Goal: Task Accomplishment & Management: Complete application form

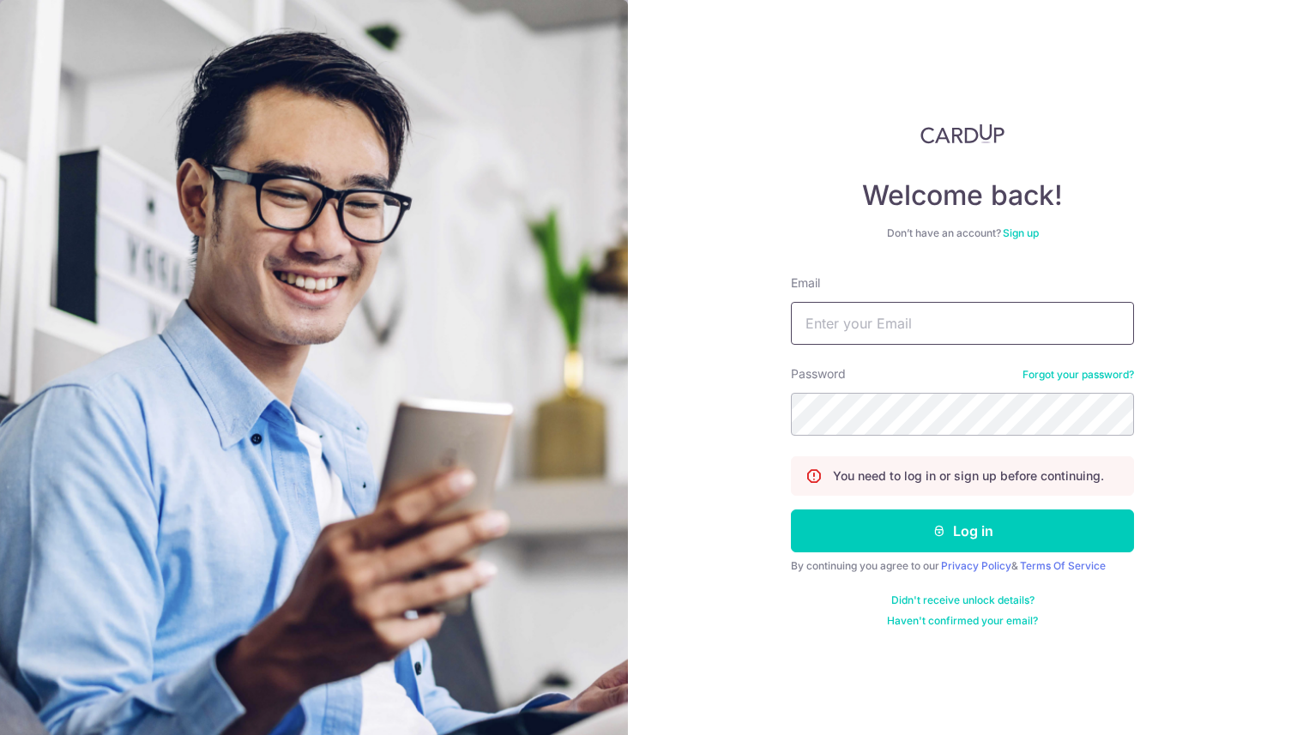
click at [846, 327] on input "Email" at bounding box center [962, 323] width 343 height 43
type input "limwjandre@gmail.com"
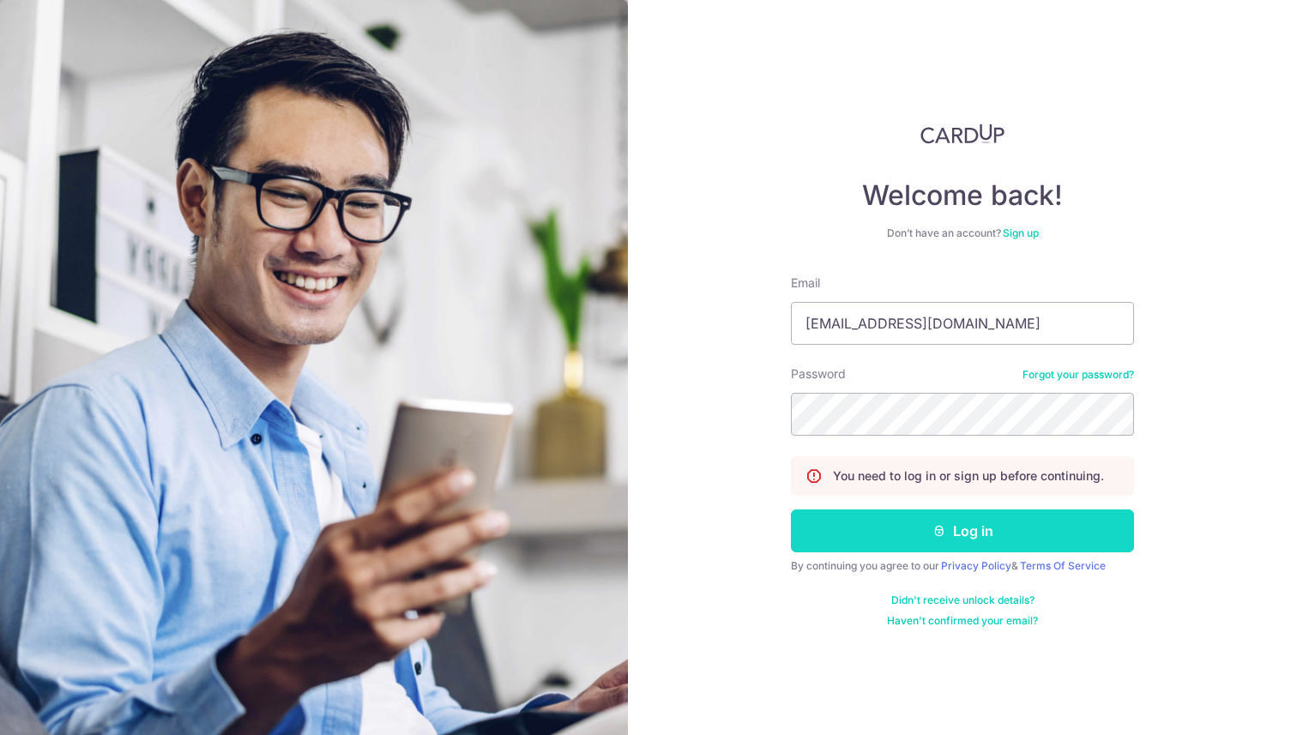
click at [955, 527] on button "Log in" at bounding box center [962, 531] width 343 height 43
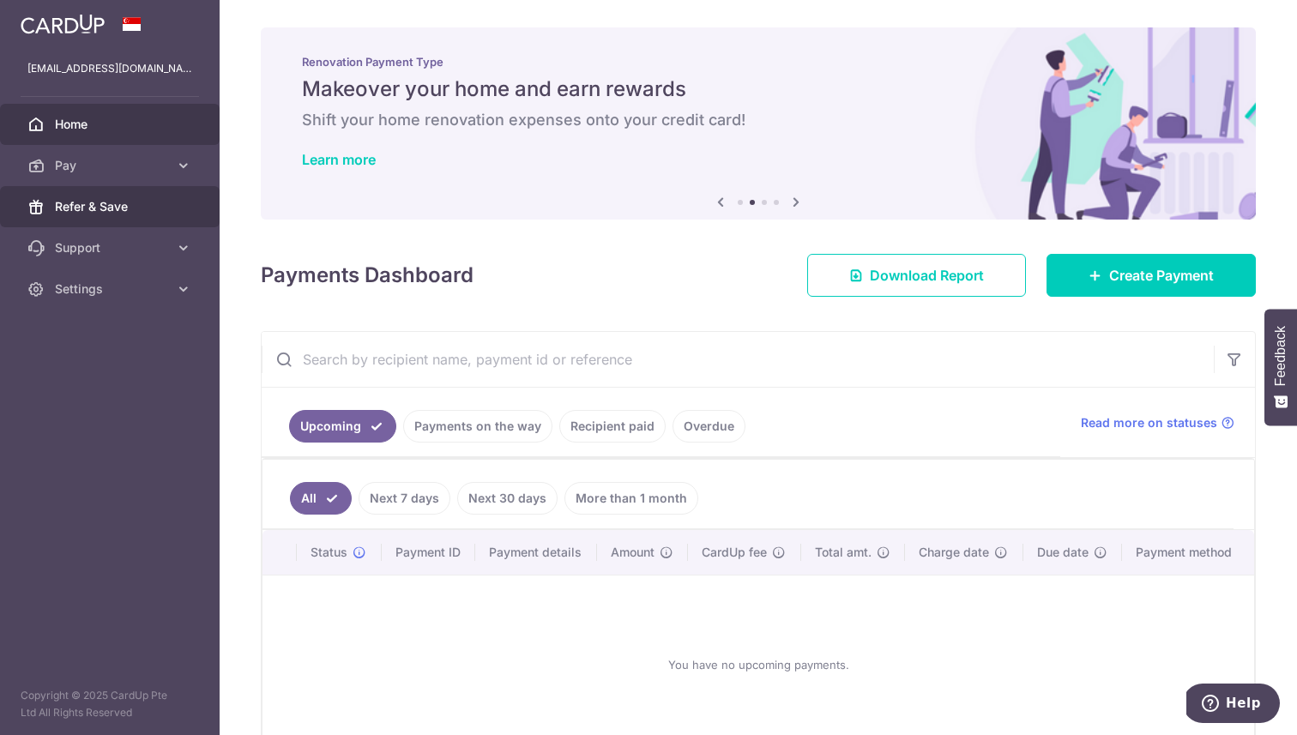
click at [139, 202] on span "Refer & Save" at bounding box center [111, 206] width 113 height 17
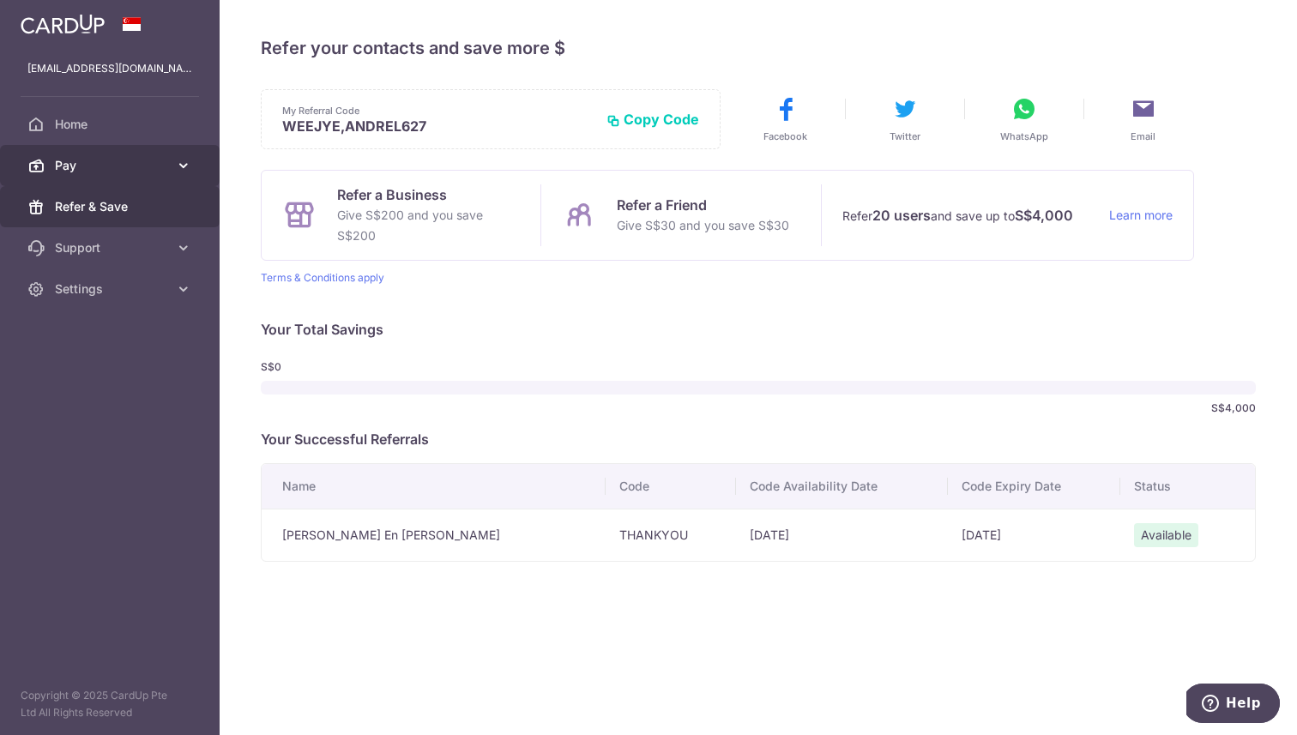
click at [188, 167] on icon at bounding box center [183, 165] width 17 height 17
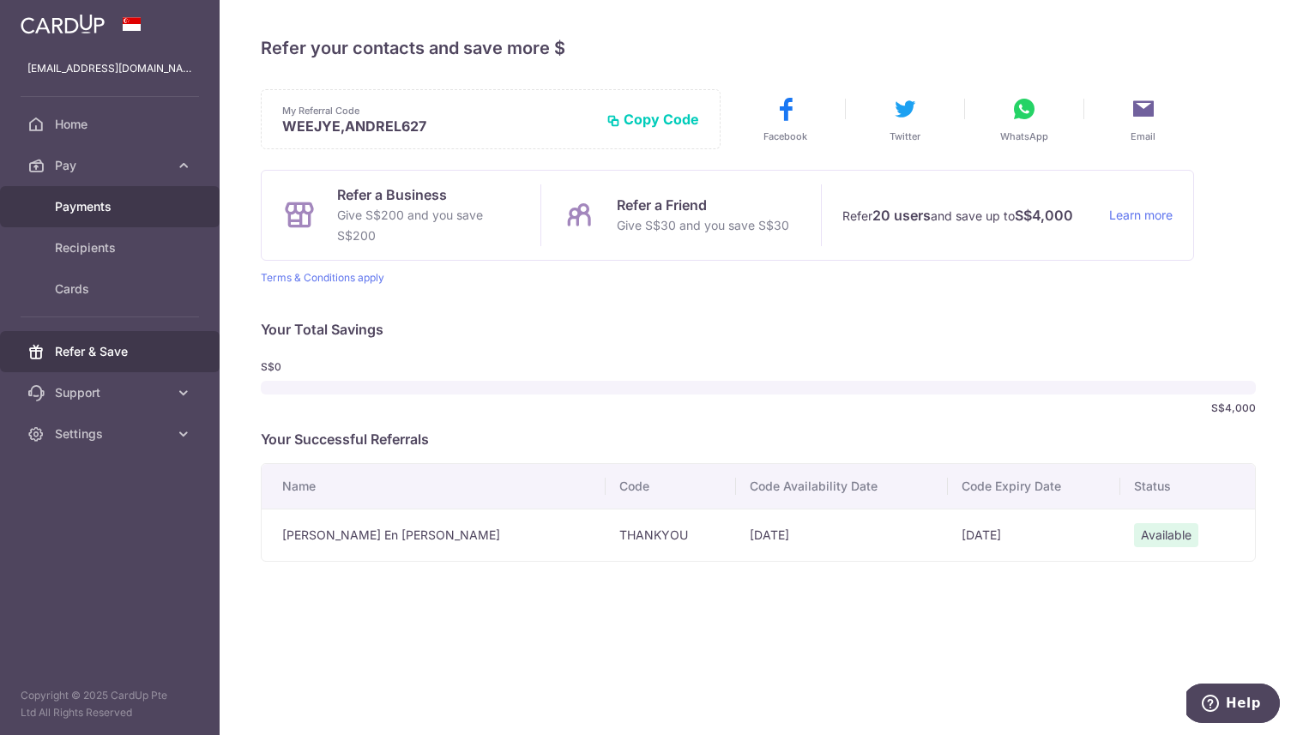
click at [152, 208] on span "Payments" at bounding box center [111, 206] width 113 height 17
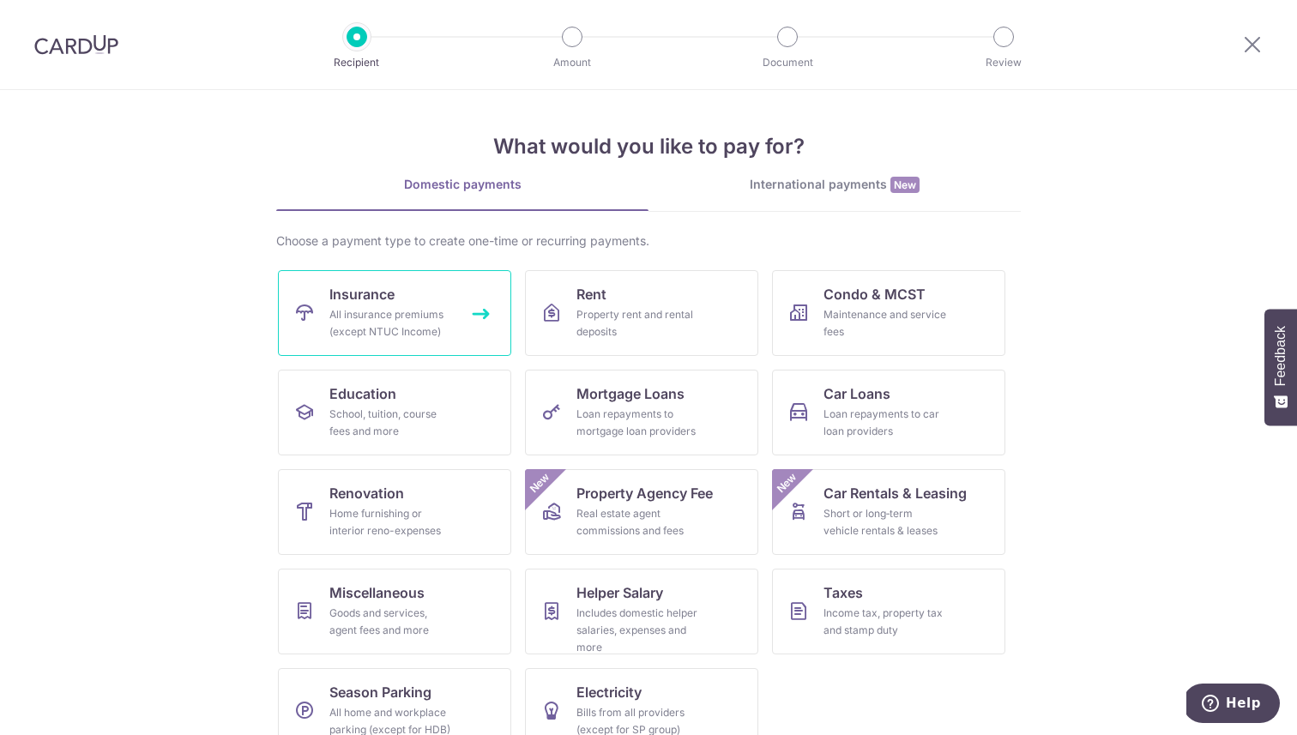
click at [364, 315] on div "All insurance premiums (except NTUC Income)" at bounding box center [391, 323] width 124 height 34
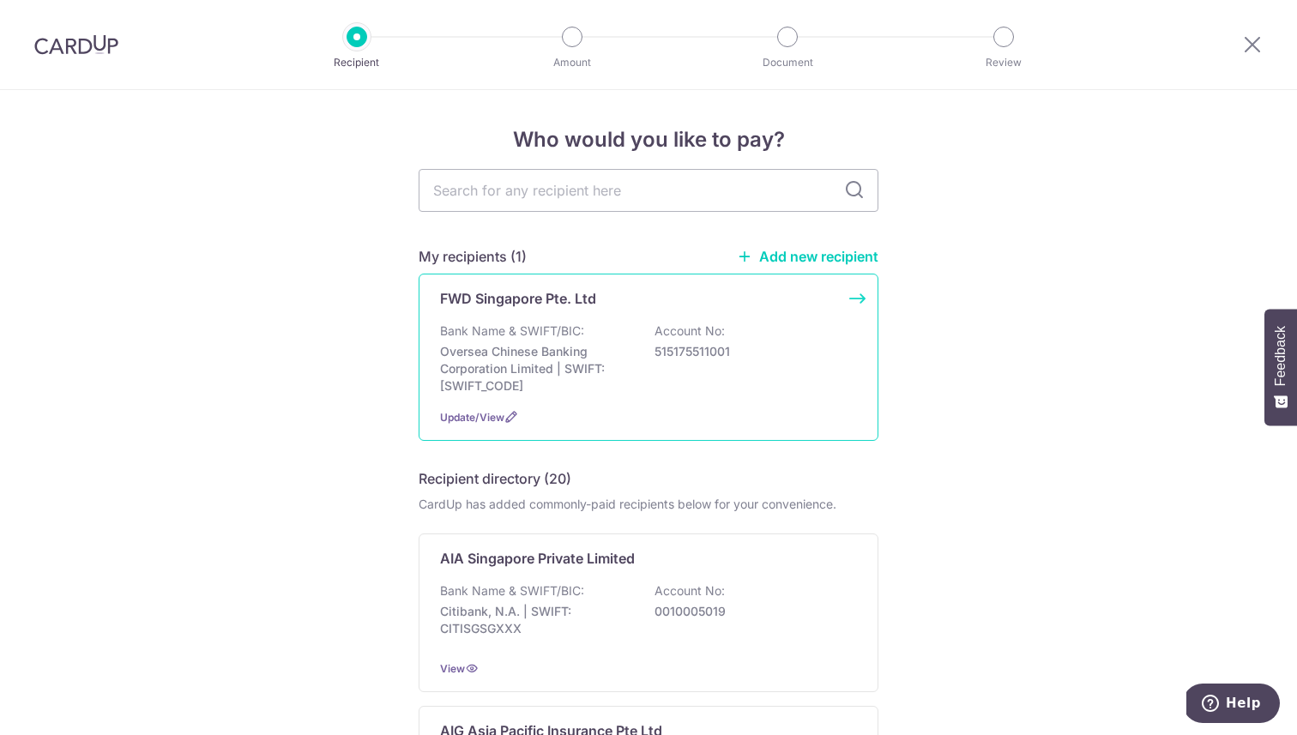
click at [562, 340] on div "Bank Name & SWIFT/BIC: Oversea Chinese Banking Corporation Limited | SWIFT: OCB…" at bounding box center [648, 359] width 417 height 72
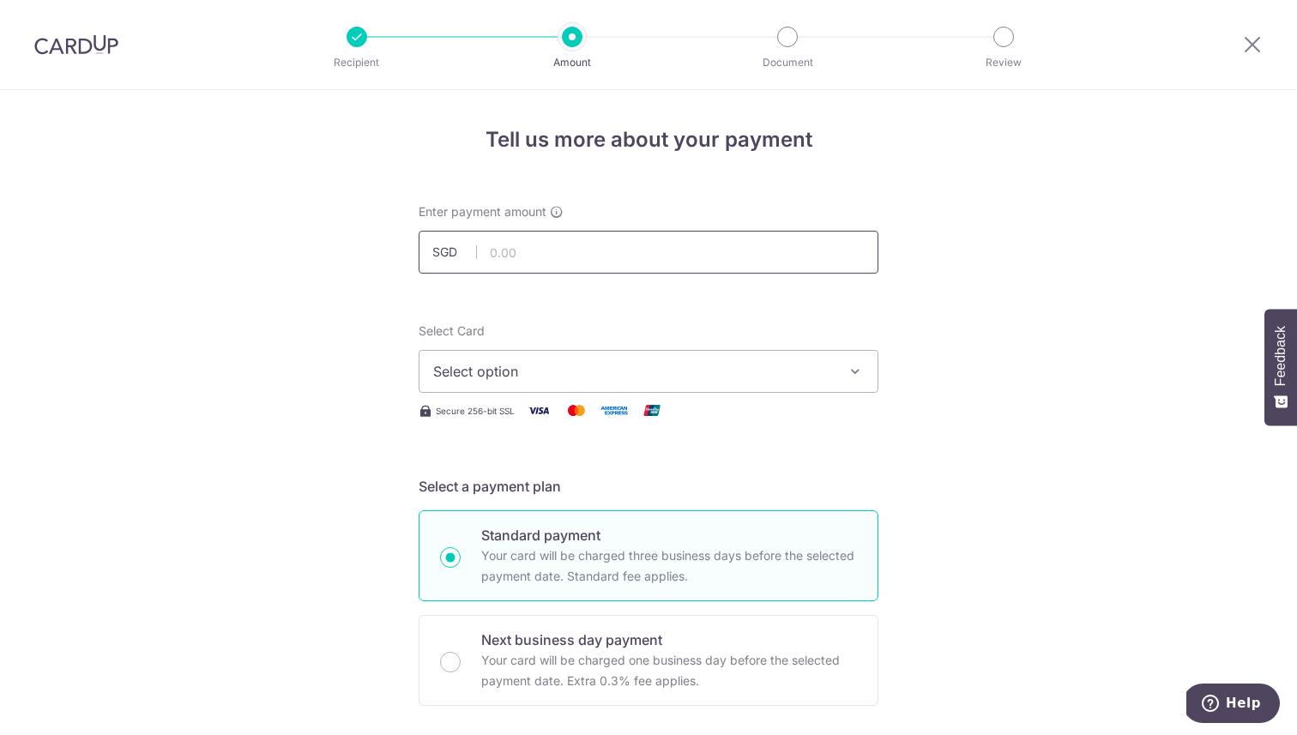
click at [574, 260] on input "text" at bounding box center [649, 252] width 460 height 43
type input "1,124.80"
click at [562, 356] on button "Select option" at bounding box center [649, 371] width 460 height 43
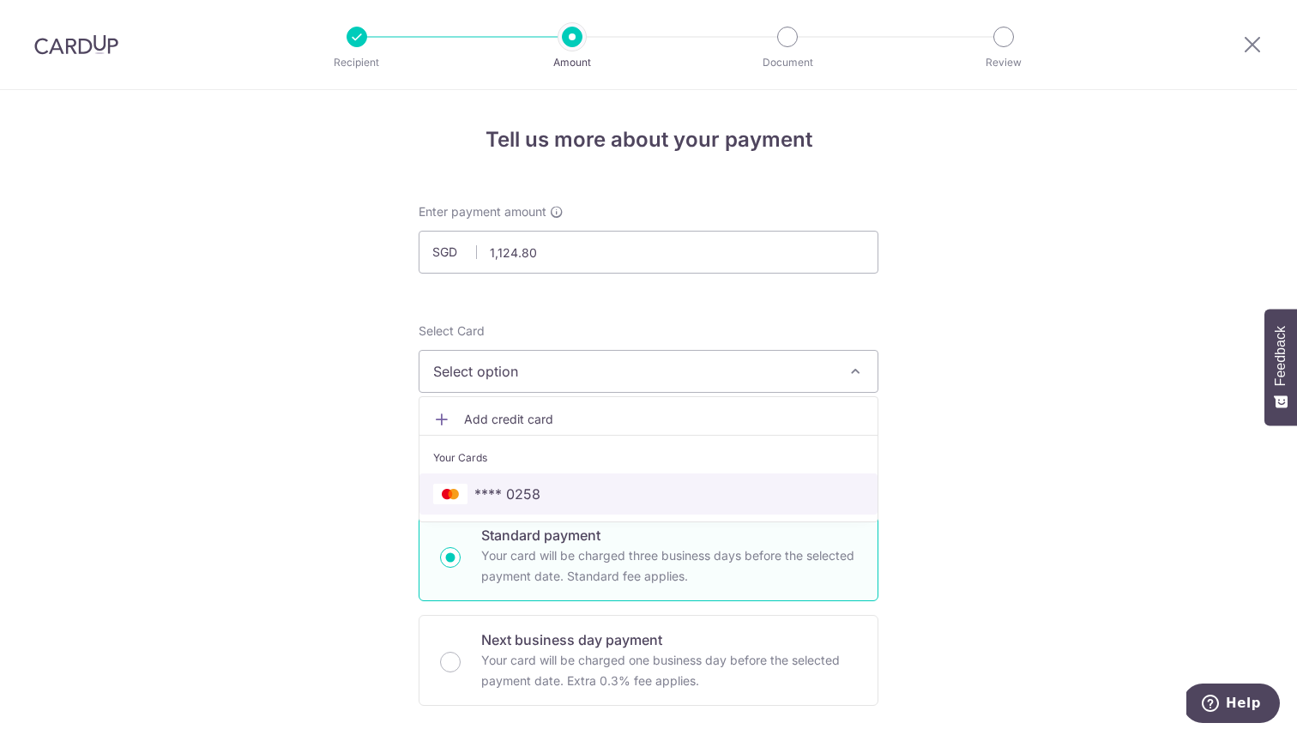
click at [533, 485] on span "**** 0258" at bounding box center [507, 494] width 66 height 21
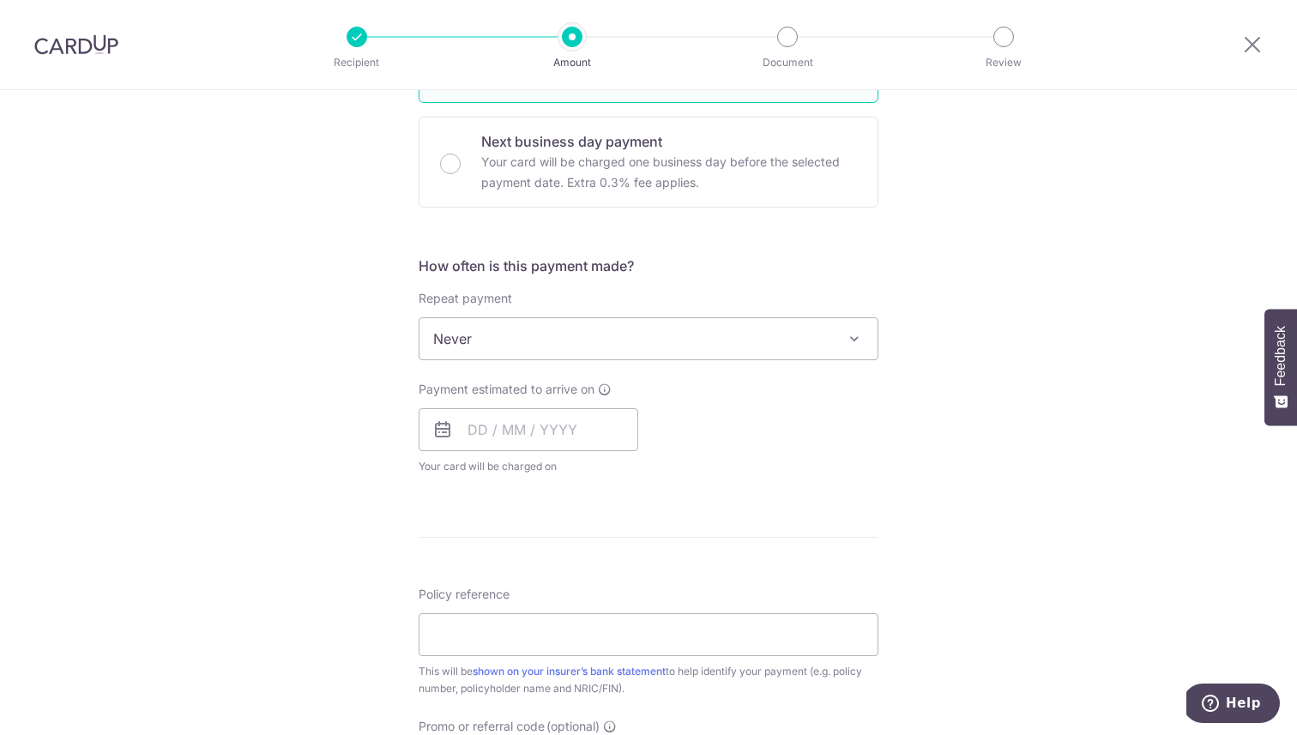
scroll to position [540, 0]
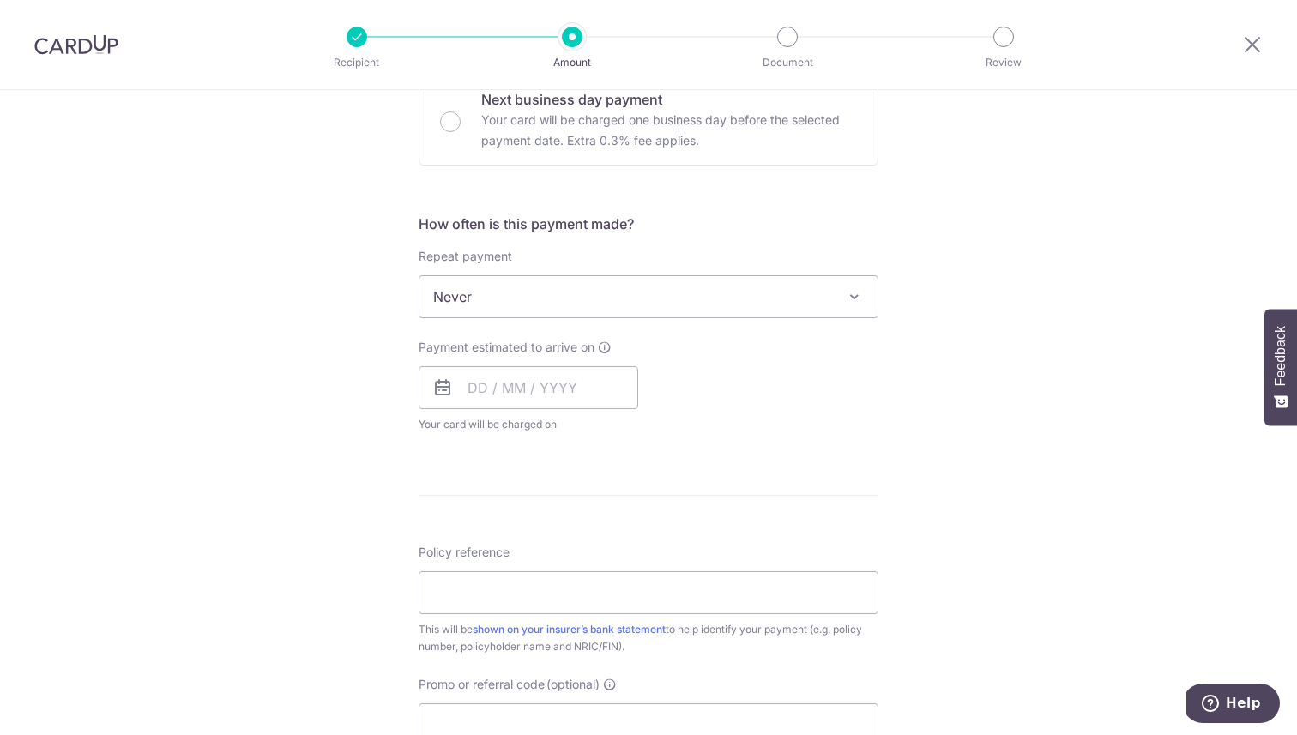
click at [694, 274] on div "Repeat payment Never Every week Every month Every quarter Every half a year Eve…" at bounding box center [649, 283] width 460 height 70
click at [683, 293] on span "Never" at bounding box center [648, 296] width 458 height 41
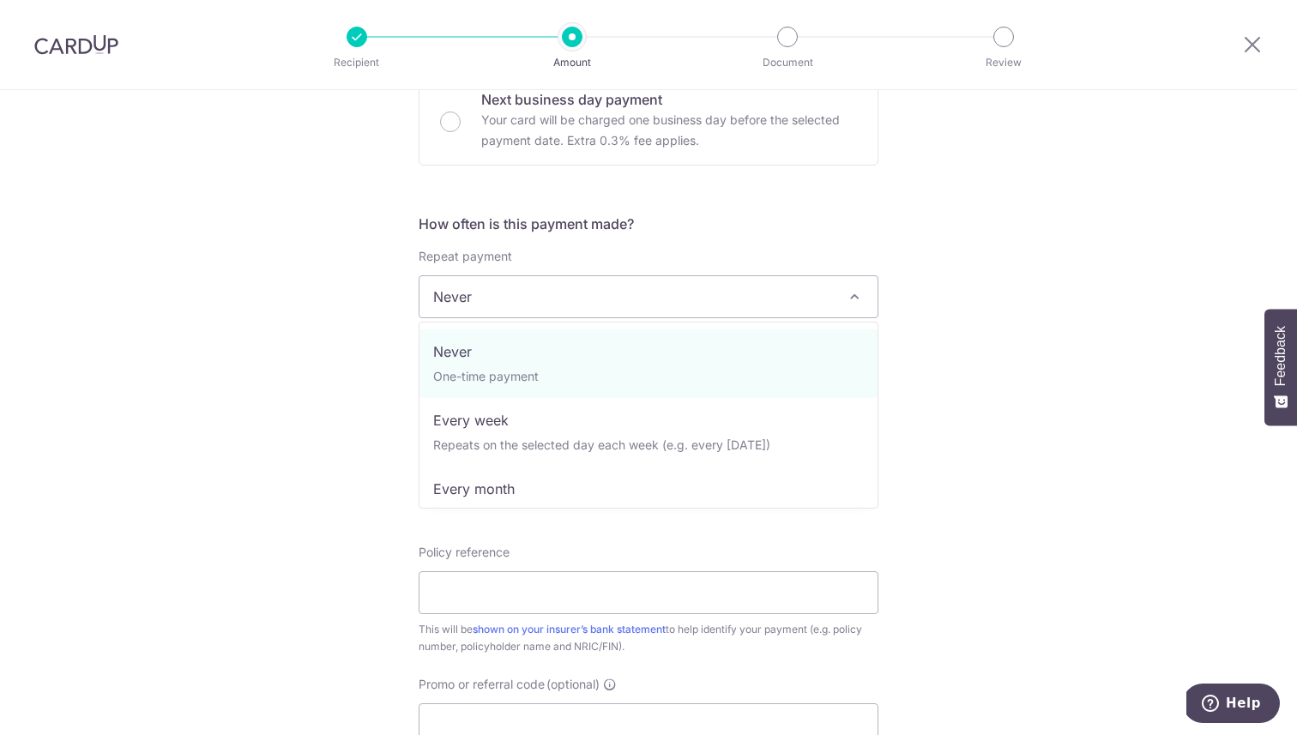
click at [360, 339] on div "Tell us more about your payment Enter payment amount SGD 1,124.80 1124.80 Selec…" at bounding box center [648, 326] width 1297 height 1552
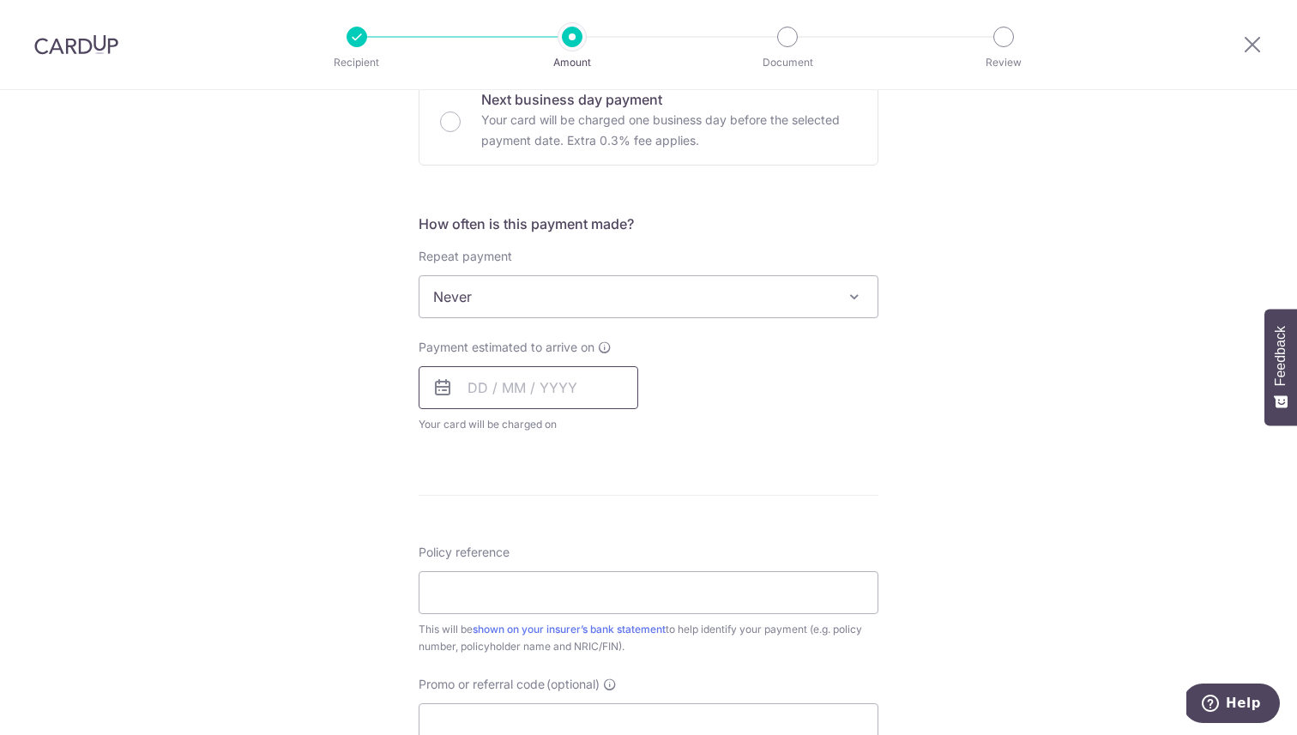
click at [498, 376] on input "text" at bounding box center [529, 387] width 220 height 43
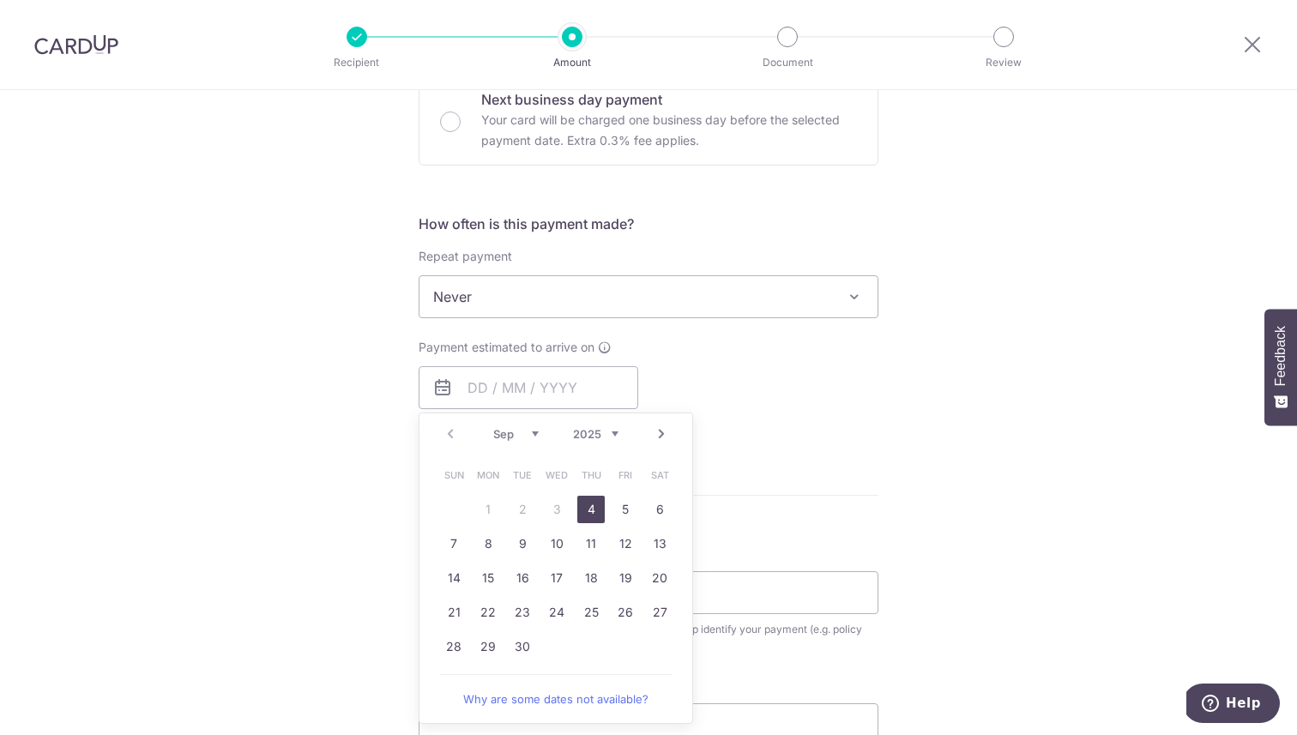
click at [588, 504] on link "4" at bounding box center [590, 509] width 27 height 27
type input "[DATE]"
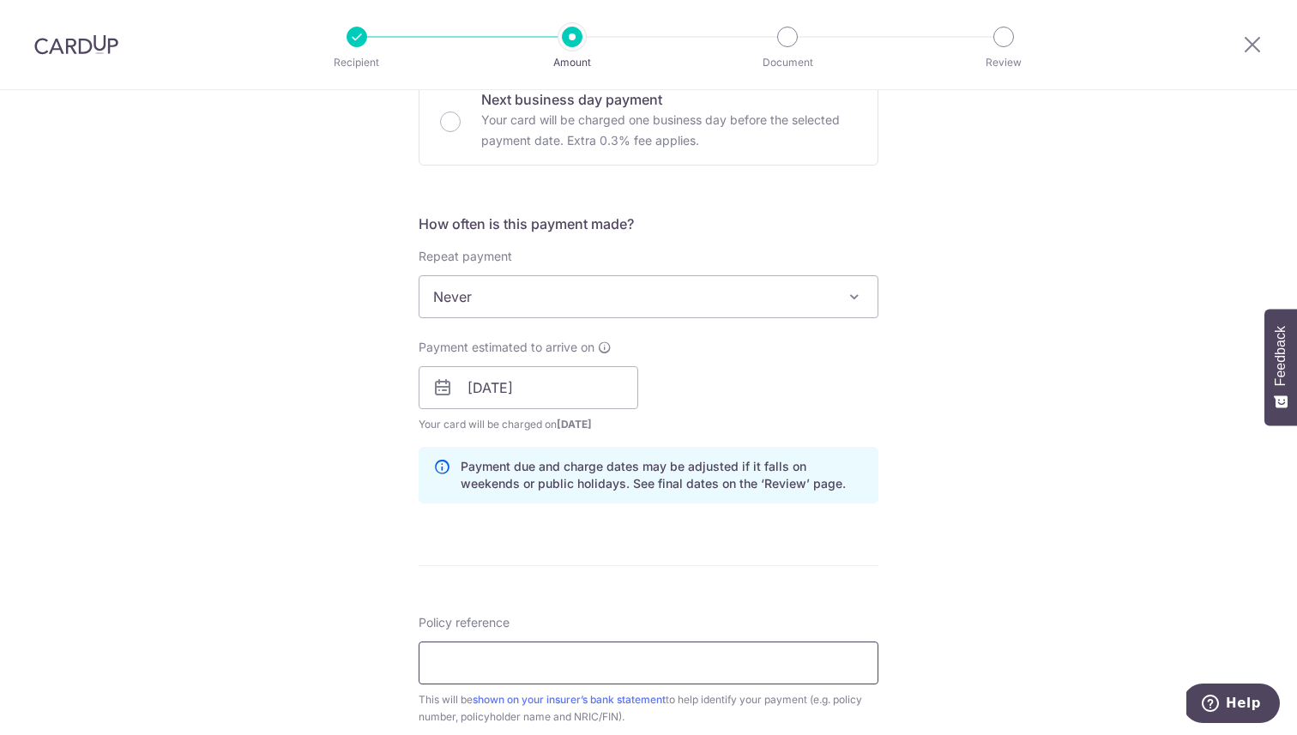
click at [531, 655] on input "Policy reference" at bounding box center [649, 663] width 460 height 43
paste input "80369376"
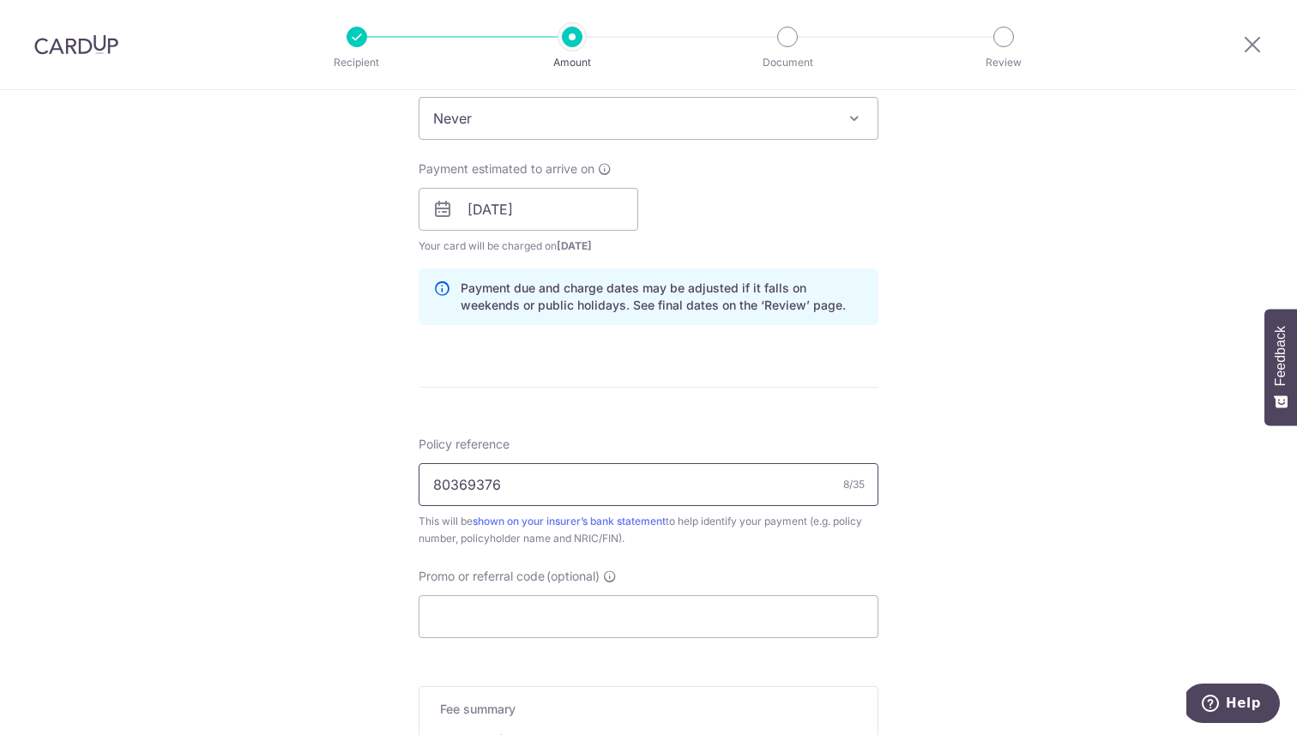
scroll to position [977, 0]
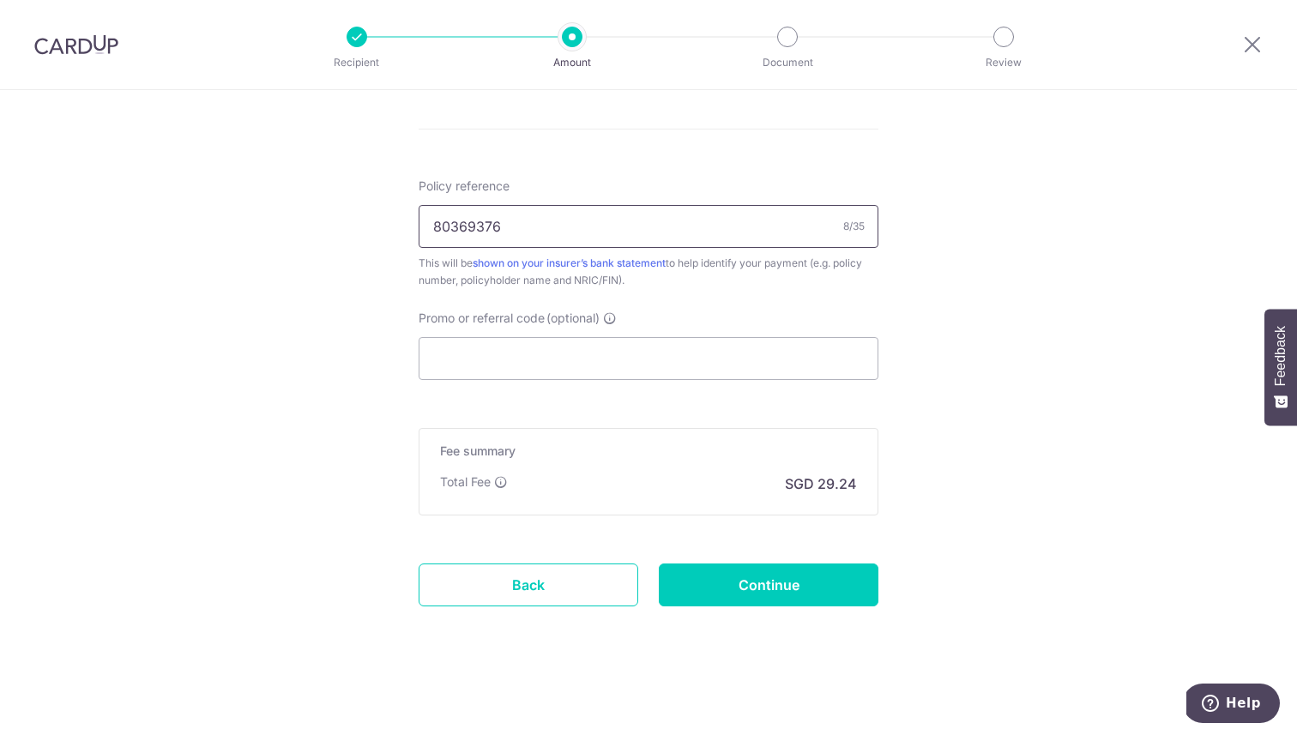
type input "80369376"
click at [538, 359] on input "Promo or referral code (optional)" at bounding box center [649, 358] width 460 height 43
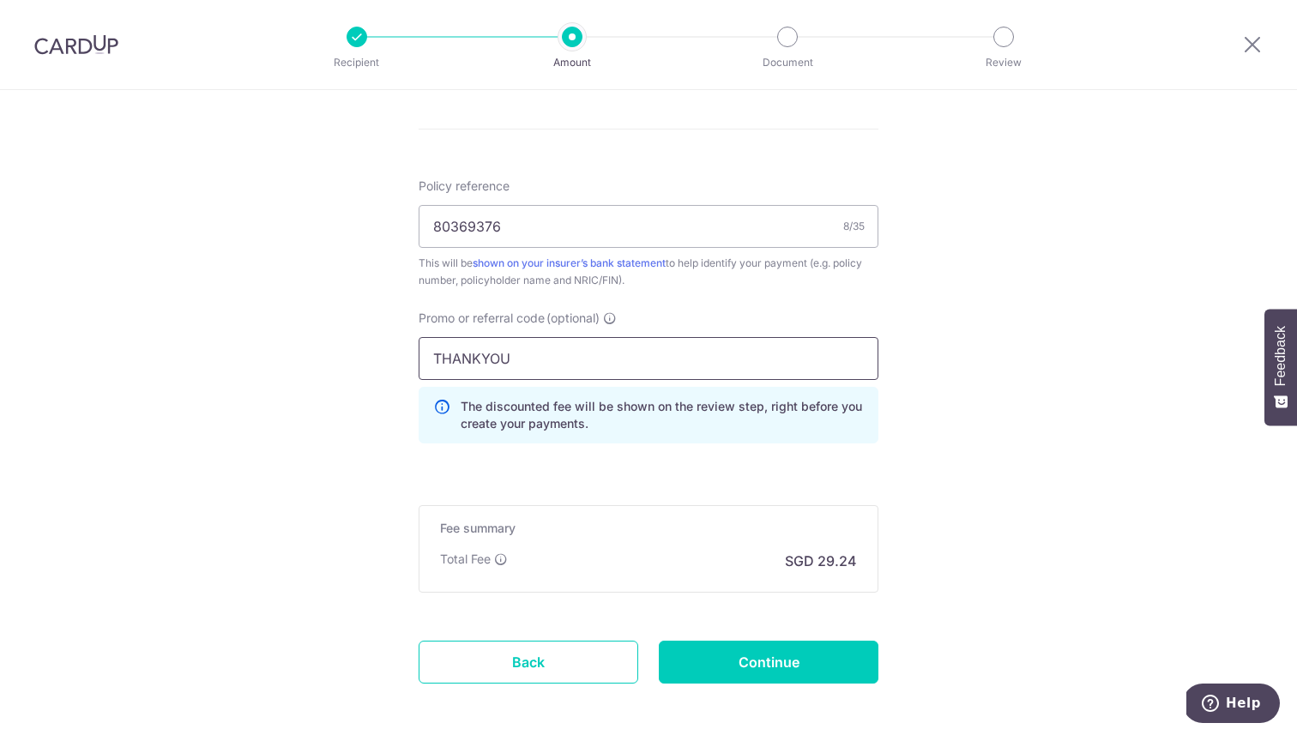
type input "THANKYOU"
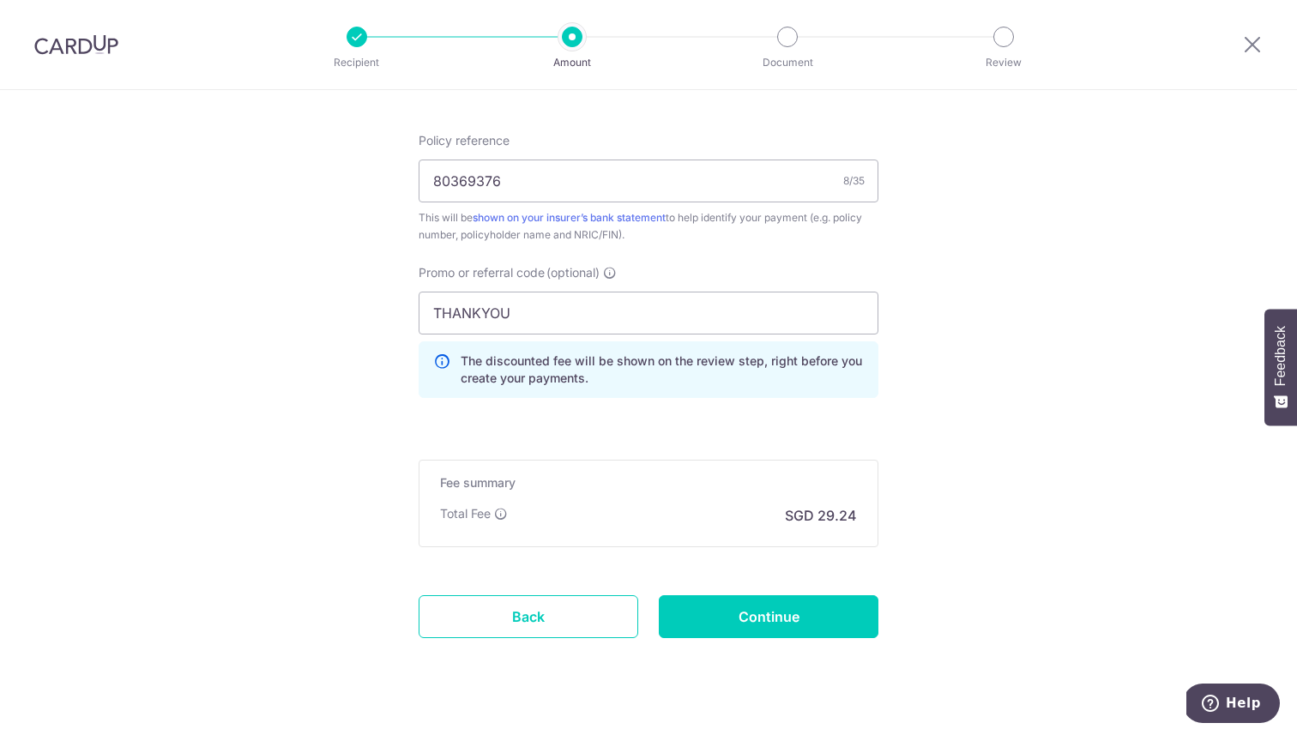
scroll to position [1024, 0]
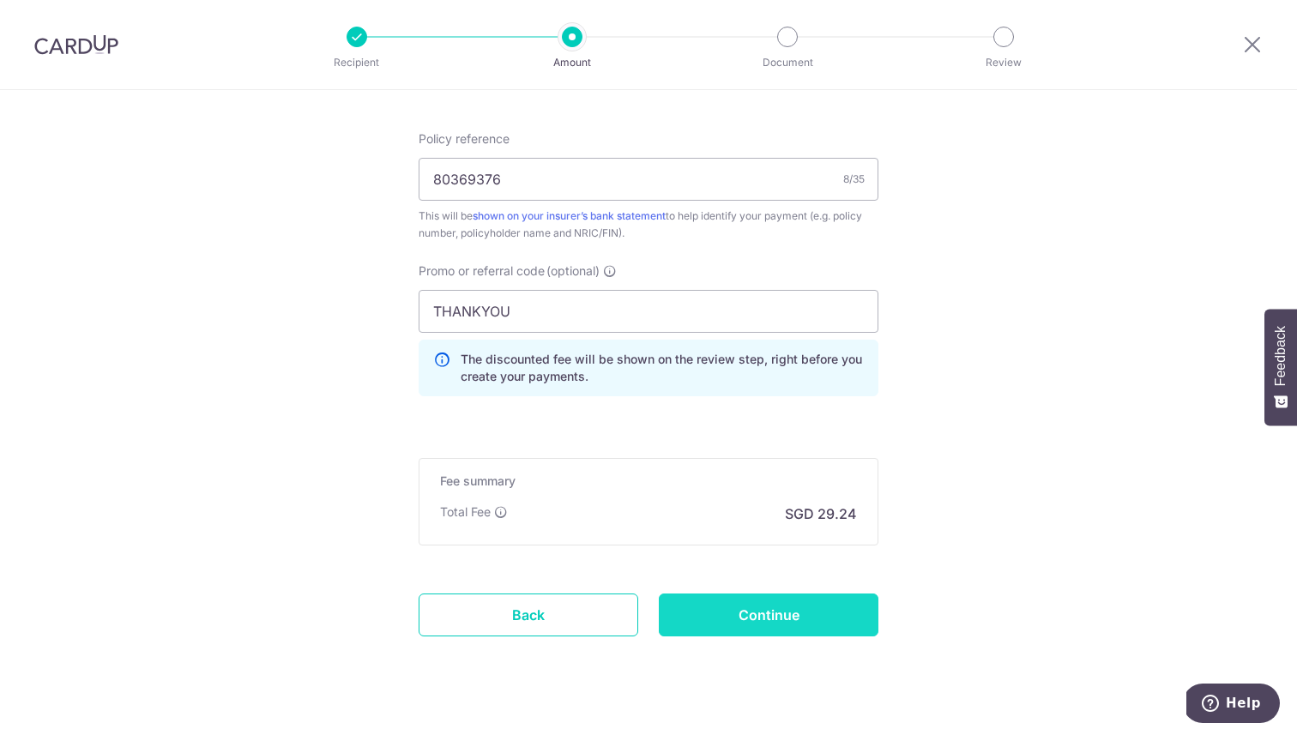
click at [811, 613] on input "Continue" at bounding box center [769, 615] width 220 height 43
type input "Create Schedule"
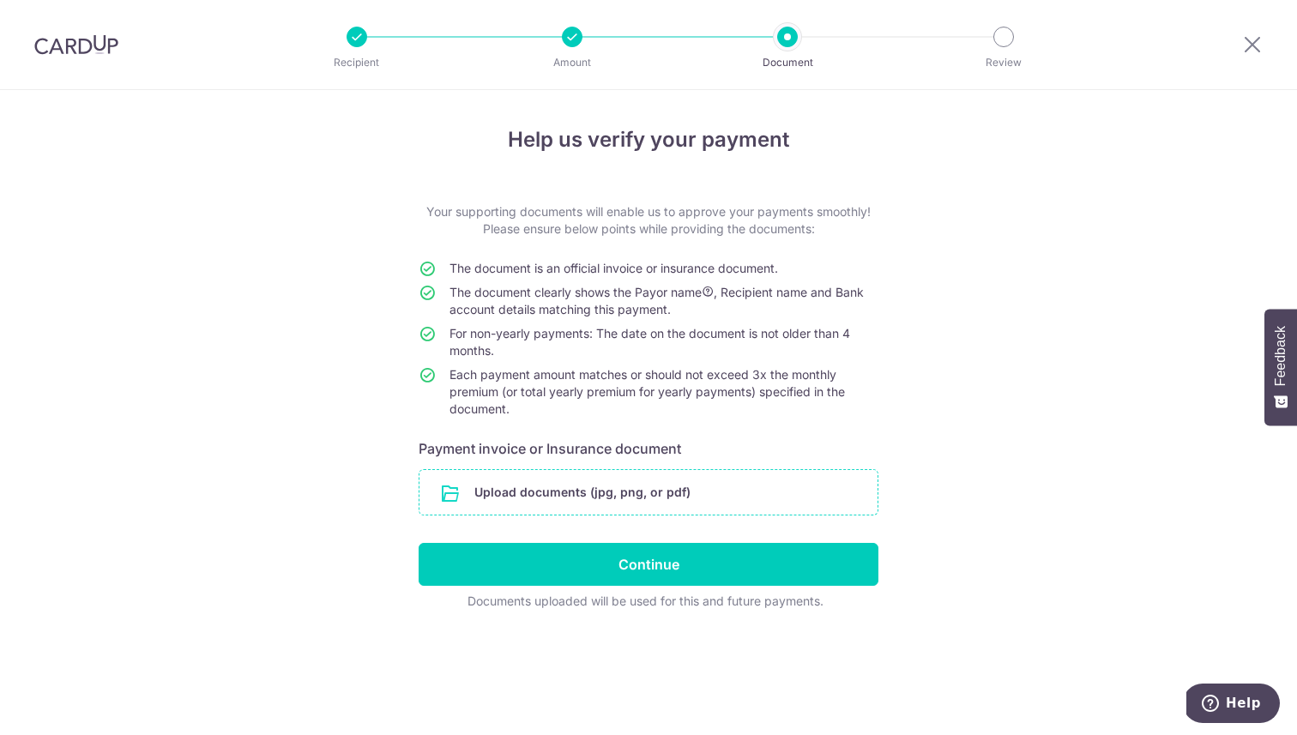
click at [687, 500] on input "file" at bounding box center [648, 492] width 458 height 45
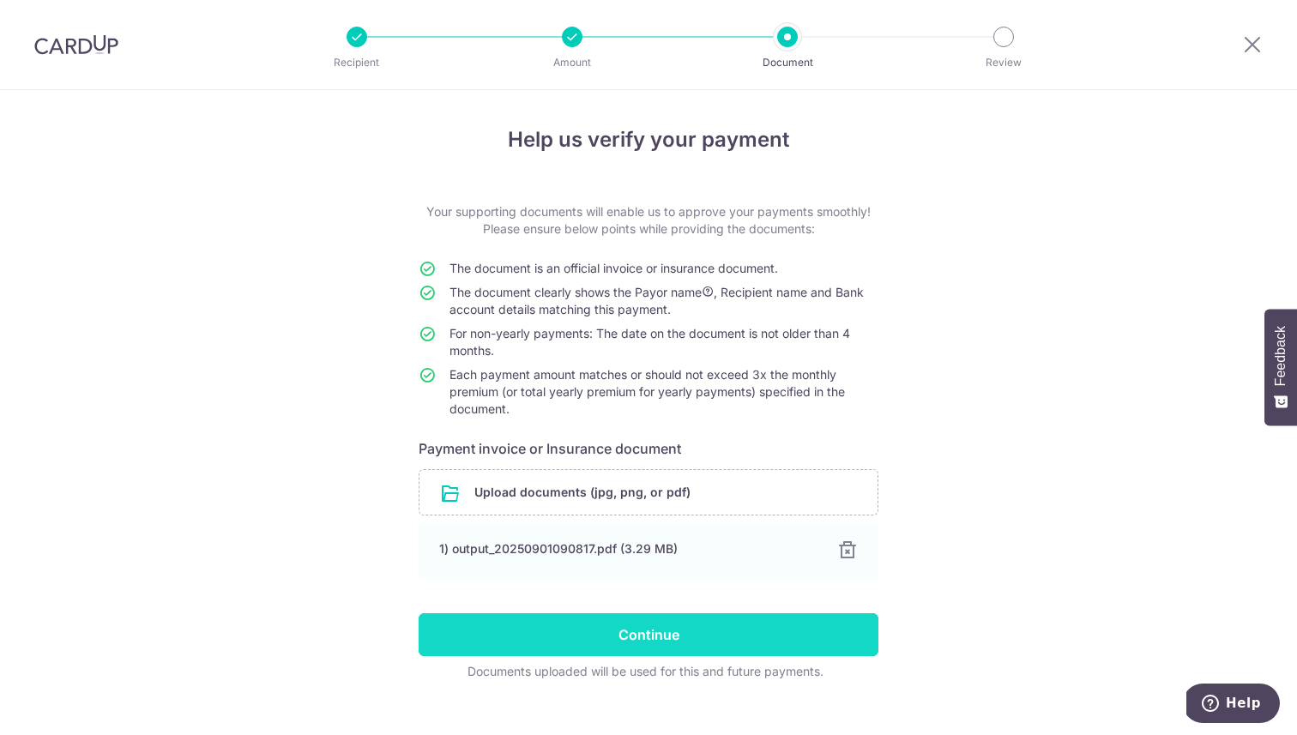
click at [774, 621] on input "Continue" at bounding box center [649, 634] width 460 height 43
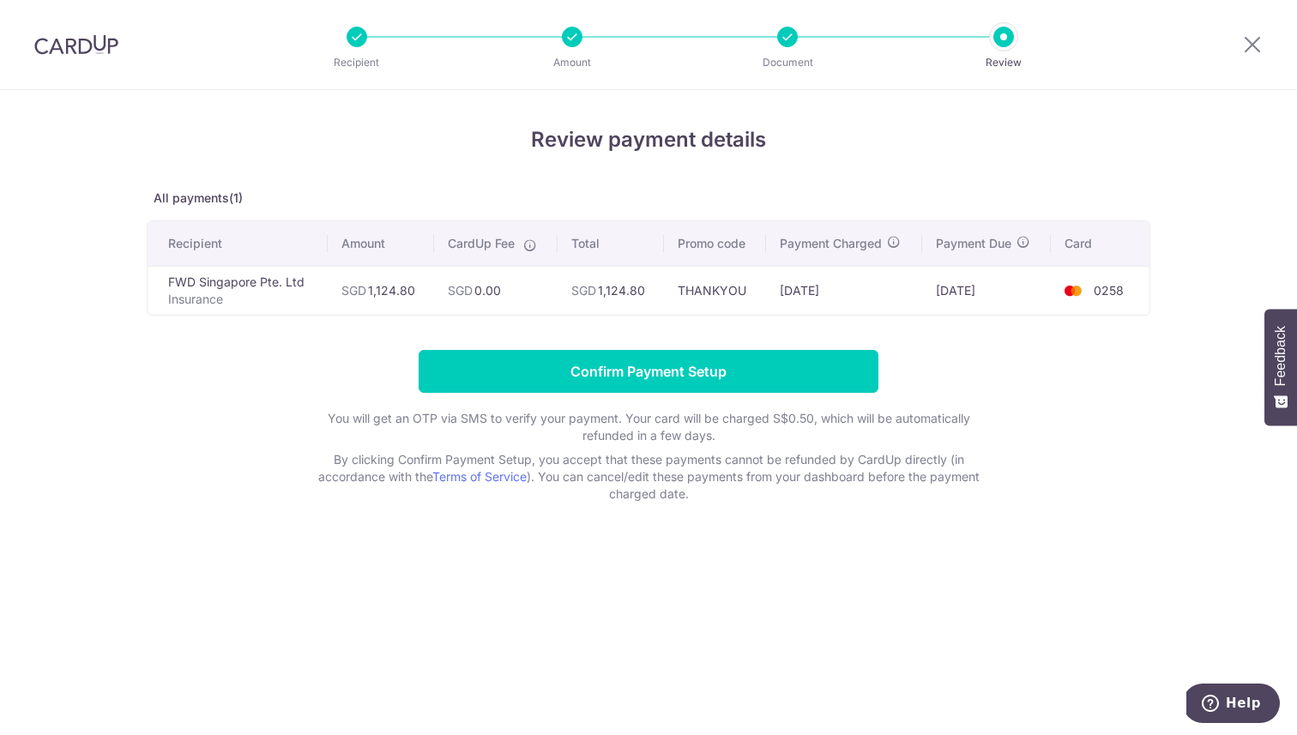
click at [795, 32] on div at bounding box center [787, 37] width 21 height 21
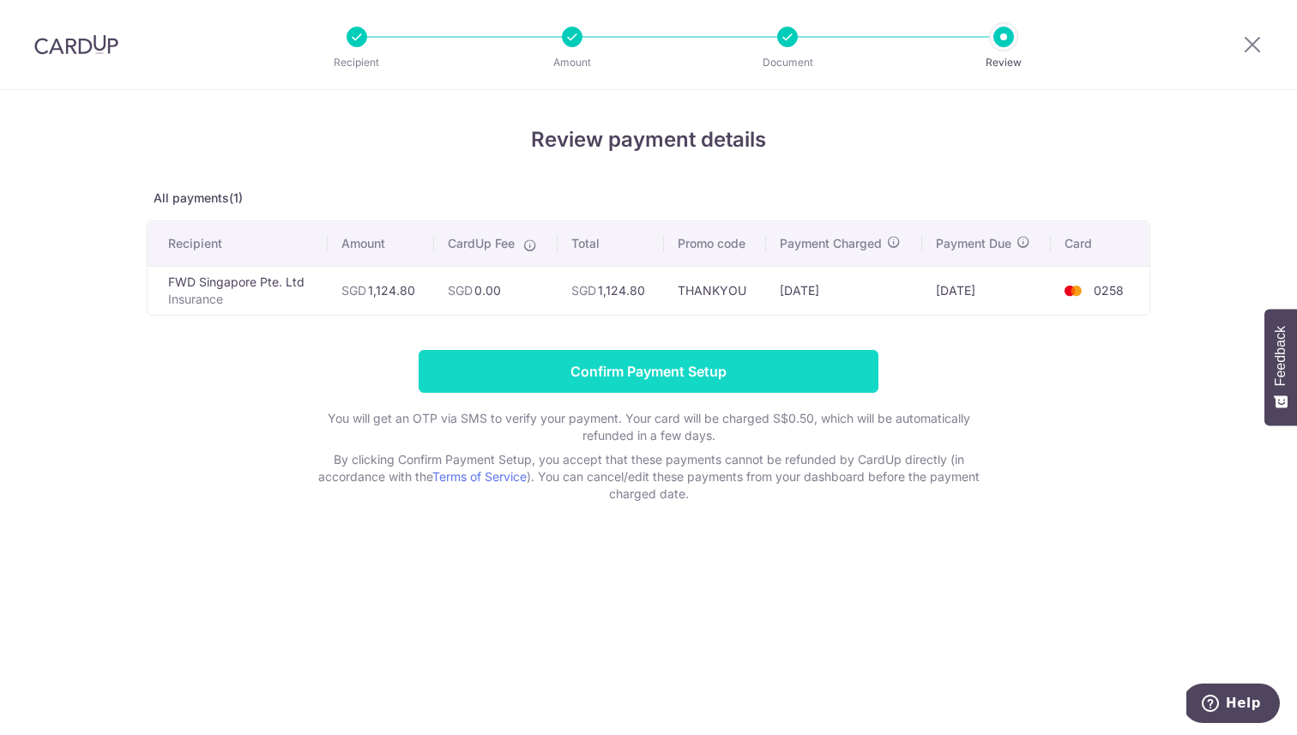
click at [642, 356] on input "Confirm Payment Setup" at bounding box center [649, 371] width 460 height 43
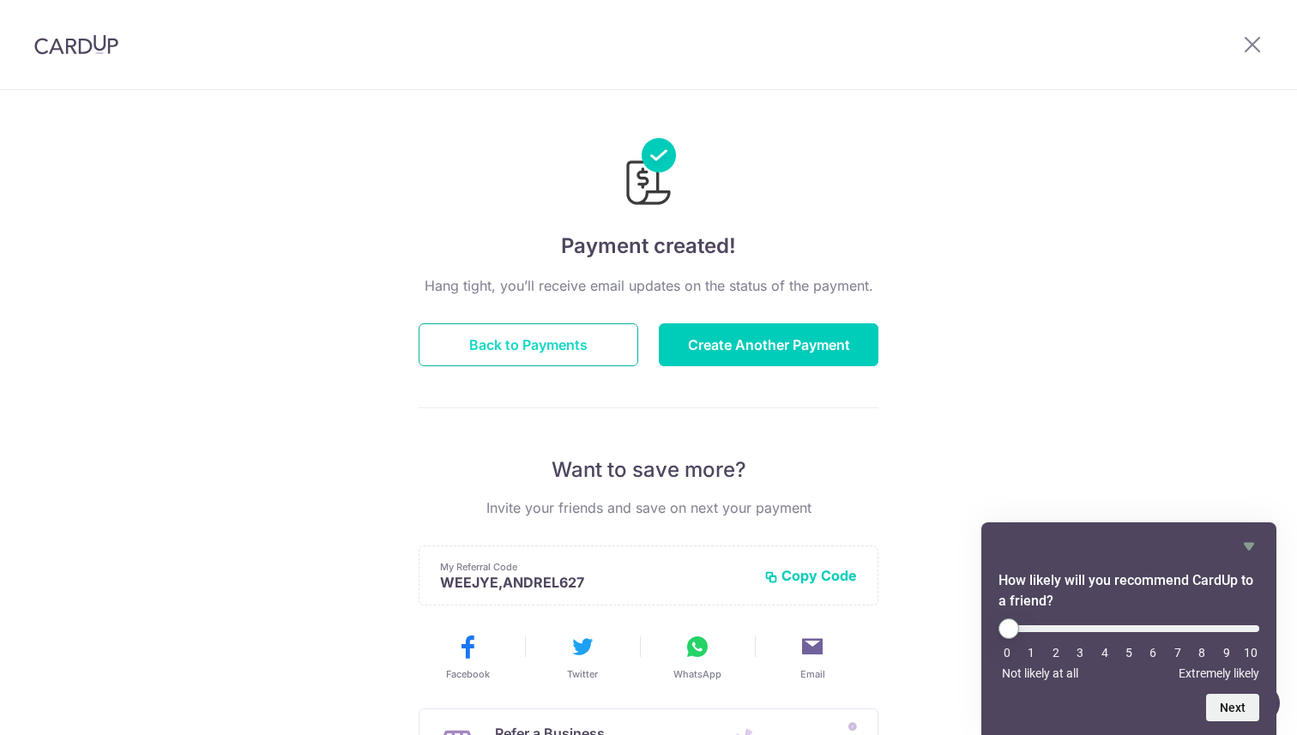
click at [574, 331] on button "Back to Payments" at bounding box center [529, 344] width 220 height 43
